Goal: Task Accomplishment & Management: Manage account settings

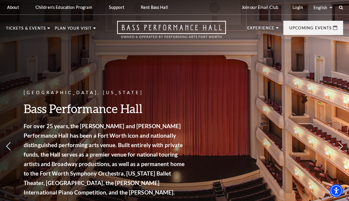
click at [295, 11] on link "Login" at bounding box center [298, 7] width 20 height 15
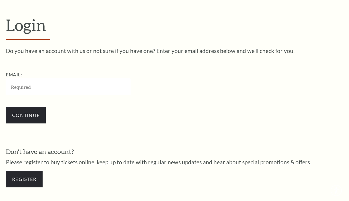
scroll to position [153, 0]
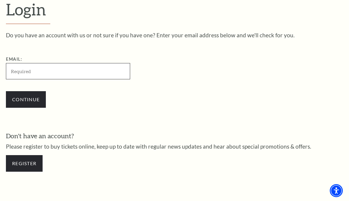
click at [23, 72] on input "Email:" at bounding box center [68, 71] width 124 height 16
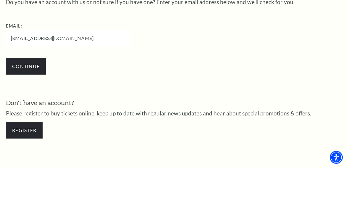
scroll to position [186, 0]
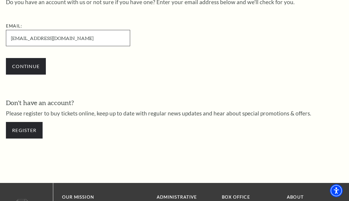
type input "janeyswanson@gmail.com"
click at [20, 69] on input "Continue" at bounding box center [26, 66] width 40 height 17
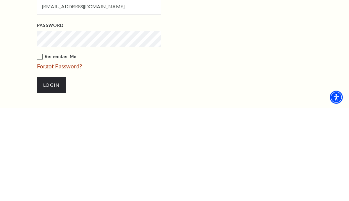
scroll to position [251, 0]
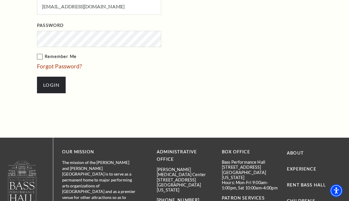
click at [50, 84] on input "Login" at bounding box center [51, 85] width 29 height 17
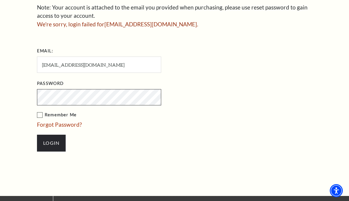
scroll to position [204, 0]
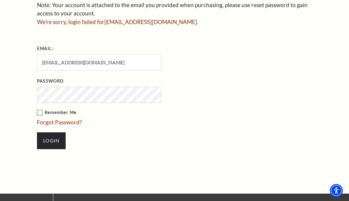
click at [46, 123] on link "Forgot Password?" at bounding box center [59, 122] width 45 height 7
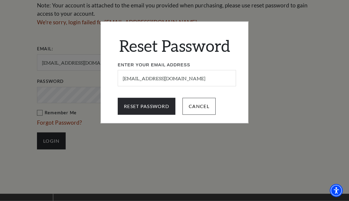
scroll to position [204, 0]
click at [149, 106] on input "Reset Password" at bounding box center [147, 106] width 58 height 17
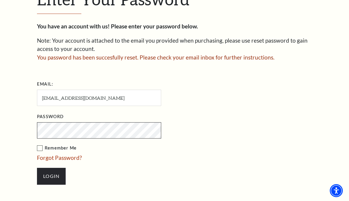
scroll to position [168, 0]
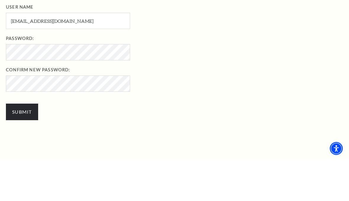
scroll to position [214, 0]
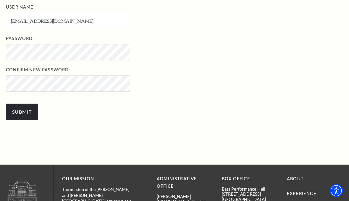
click at [23, 108] on input "Submit" at bounding box center [22, 112] width 32 height 17
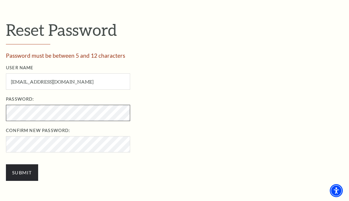
scroll to position [159, 0]
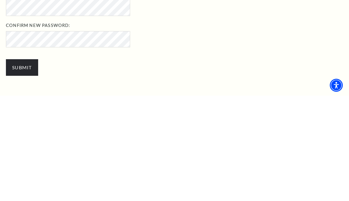
click at [14, 165] on input "Submit" at bounding box center [22, 173] width 32 height 17
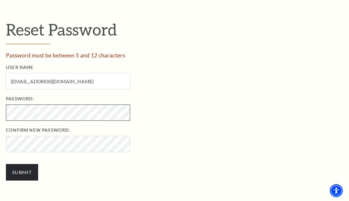
scroll to position [159, 0]
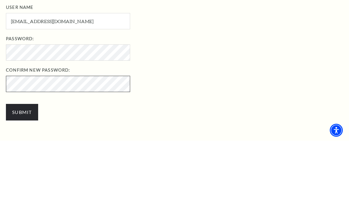
click at [22, 164] on input "Submit" at bounding box center [22, 172] width 32 height 17
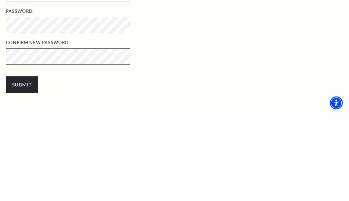
click at [22, 164] on input "Submit" at bounding box center [22, 172] width 32 height 17
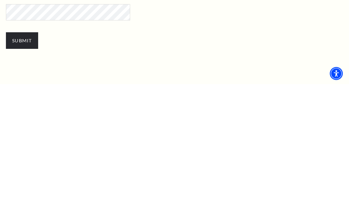
scroll to position [192, 0]
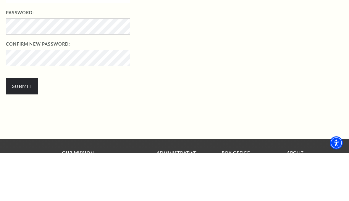
click at [22, 126] on input "Submit" at bounding box center [22, 134] width 32 height 17
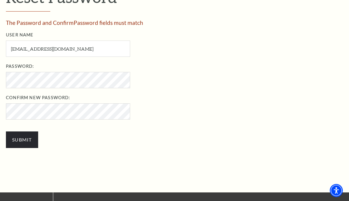
scroll to position [192, 0]
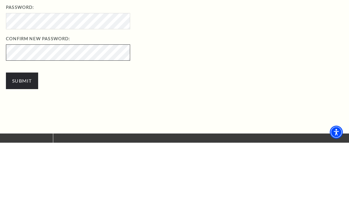
click at [22, 131] on input "Submit" at bounding box center [22, 139] width 32 height 17
click at [21, 131] on input "Submit" at bounding box center [22, 139] width 32 height 17
click at [19, 131] on input "Submit" at bounding box center [22, 139] width 32 height 17
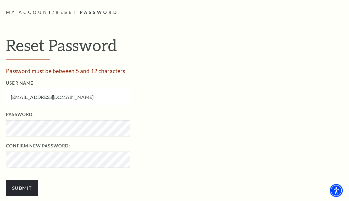
scroll to position [186, 0]
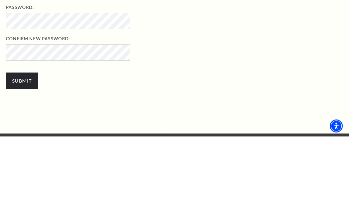
click at [19, 137] on input "Submit" at bounding box center [22, 145] width 32 height 17
